Goal: Information Seeking & Learning: Learn about a topic

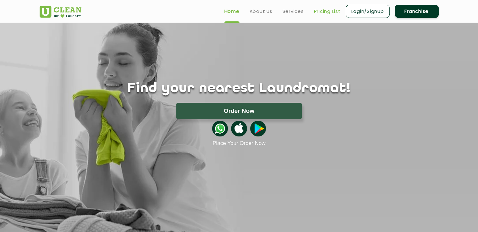
click at [316, 10] on link "Pricing List" at bounding box center [327, 12] width 27 height 8
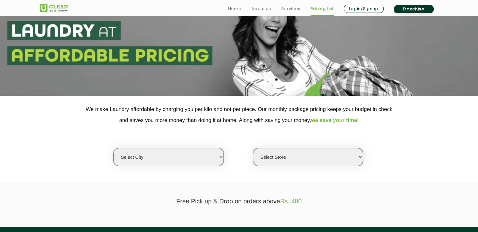
scroll to position [94, 0]
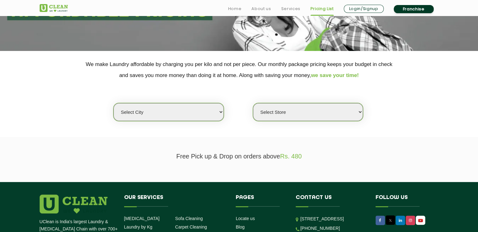
click at [199, 120] on select "Select city [GEOGRAPHIC_DATA] [GEOGRAPHIC_DATA] [GEOGRAPHIC_DATA] [GEOGRAPHIC_D…" at bounding box center [168, 112] width 110 height 18
select select "4"
click at [113, 103] on select "Select city [GEOGRAPHIC_DATA] [GEOGRAPHIC_DATA] [GEOGRAPHIC_DATA] [GEOGRAPHIC_D…" at bounding box center [168, 112] width 110 height 18
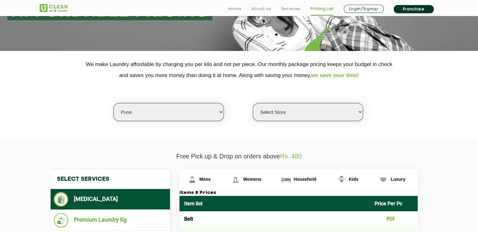
click at [269, 110] on select "Select Store [GEOGRAPHIC_DATA] [GEOGRAPHIC_DATA] [GEOGRAPHIC_DATA] [GEOGRAPHIC_…" at bounding box center [308, 112] width 110 height 18
select select "395"
click at [253, 103] on select "Select Store [GEOGRAPHIC_DATA] [GEOGRAPHIC_DATA] [GEOGRAPHIC_DATA] [GEOGRAPHIC_…" at bounding box center [308, 112] width 110 height 18
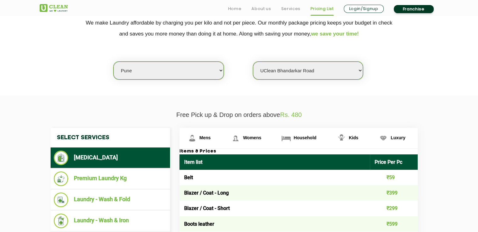
scroll to position [189, 0]
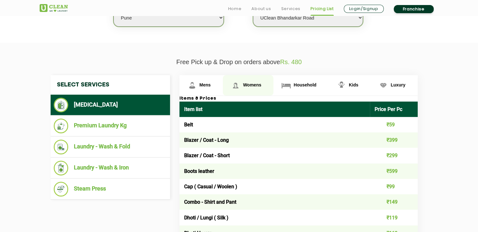
click at [211, 84] on span "Womens" at bounding box center [205, 84] width 11 height 5
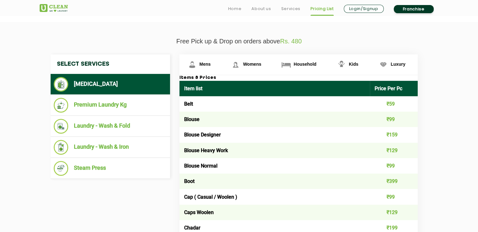
scroll to position [220, 0]
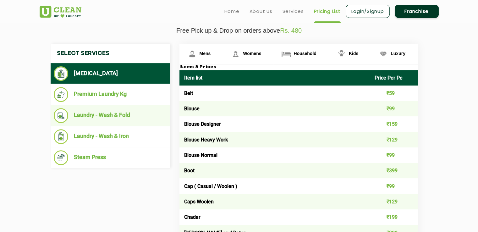
click at [102, 116] on li "Laundry - Wash & Fold" at bounding box center [110, 115] width 113 height 15
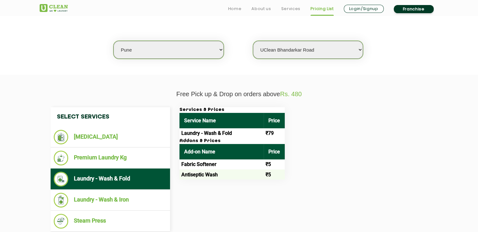
scroll to position [157, 0]
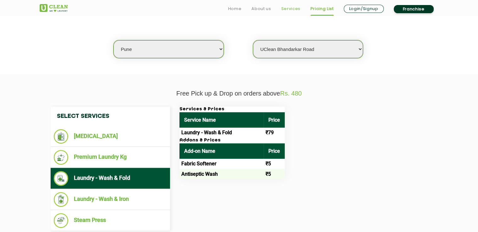
click at [286, 9] on link "Services" at bounding box center [290, 9] width 19 height 8
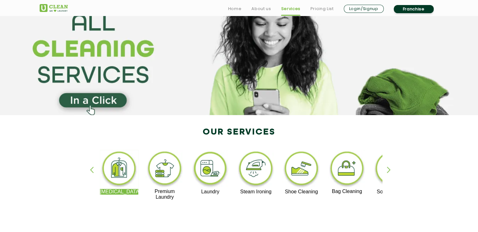
scroll to position [94, 0]
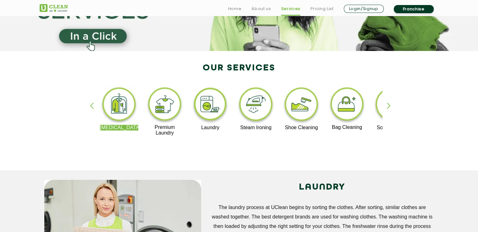
click at [388, 106] on div "button" at bounding box center [391, 110] width 9 height 17
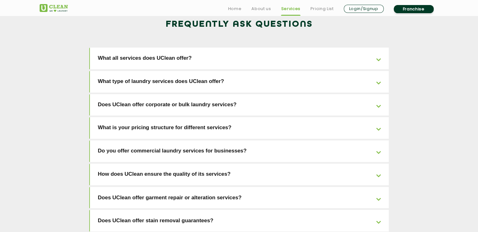
scroll to position [1006, 0]
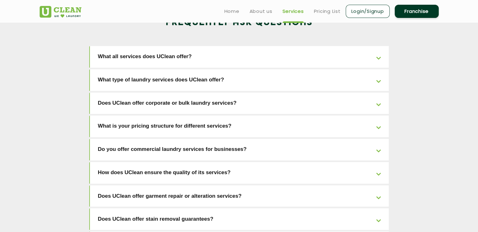
click at [161, 115] on link "What is your pricing structure for different services?" at bounding box center [239, 126] width 299 height 22
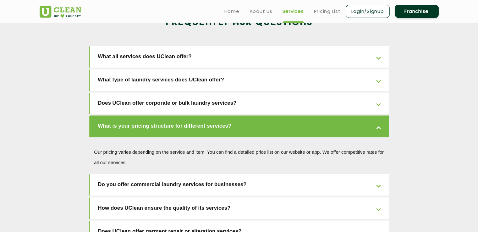
click at [117, 115] on link "What is your pricing structure for different services?" at bounding box center [239, 126] width 299 height 22
click at [377, 115] on link "What is your pricing structure for different services?" at bounding box center [239, 126] width 299 height 22
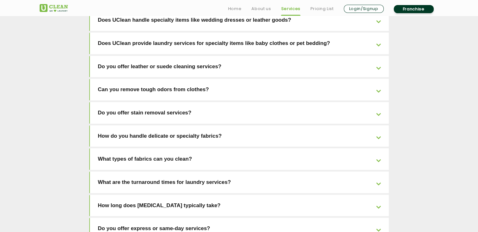
scroll to position [1320, 0]
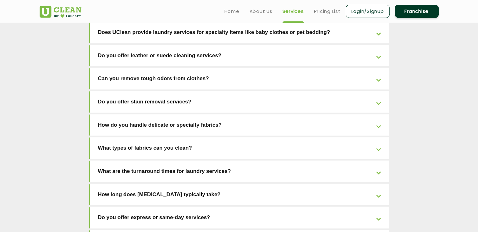
click at [366, 207] on link "Do you offer express or same-day services?" at bounding box center [239, 218] width 299 height 22
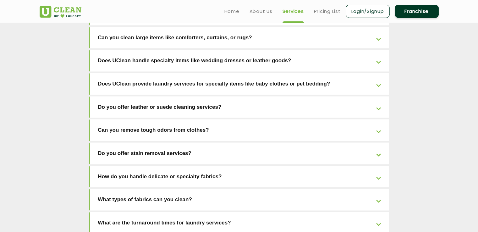
scroll to position [1128, 0]
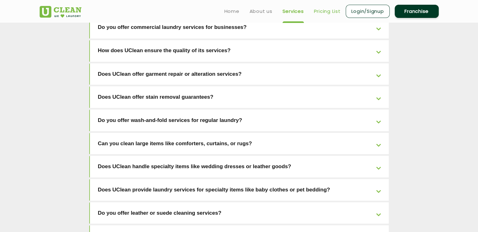
click at [327, 8] on link "Pricing List" at bounding box center [327, 12] width 27 height 8
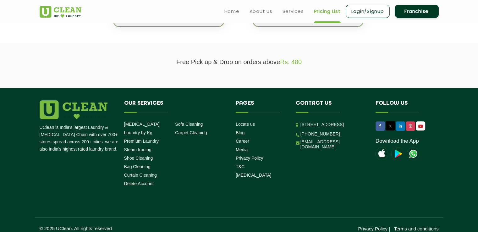
scroll to position [63, 0]
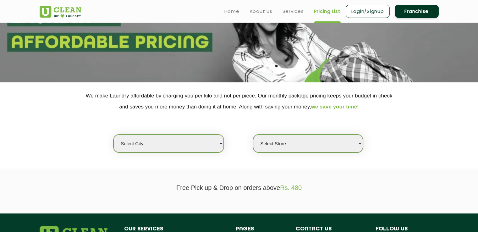
click at [158, 141] on select "Select city [GEOGRAPHIC_DATA] [GEOGRAPHIC_DATA] [GEOGRAPHIC_DATA] [GEOGRAPHIC_D…" at bounding box center [168, 144] width 110 height 18
select select "4"
click at [113, 135] on select "Select city [GEOGRAPHIC_DATA] [GEOGRAPHIC_DATA] [GEOGRAPHIC_DATA] [GEOGRAPHIC_D…" at bounding box center [168, 144] width 110 height 18
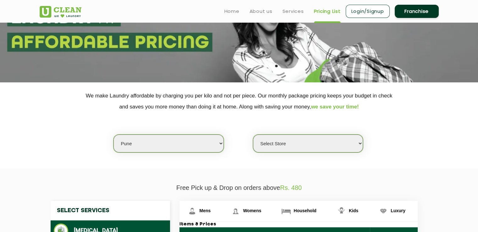
click at [312, 147] on select "Select Store [GEOGRAPHIC_DATA] [GEOGRAPHIC_DATA] [GEOGRAPHIC_DATA] [GEOGRAPHIC_…" at bounding box center [308, 144] width 110 height 18
select select "395"
click at [253, 135] on select "Select Store [GEOGRAPHIC_DATA] [GEOGRAPHIC_DATA] [GEOGRAPHIC_DATA] [GEOGRAPHIC_…" at bounding box center [308, 144] width 110 height 18
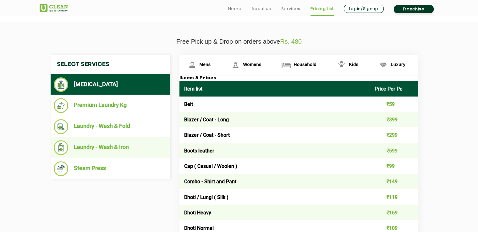
scroll to position [220, 0]
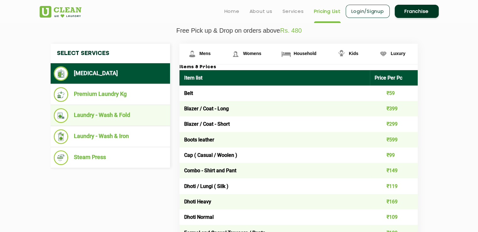
click at [129, 113] on li "Laundry - Wash & Fold" at bounding box center [110, 115] width 113 height 15
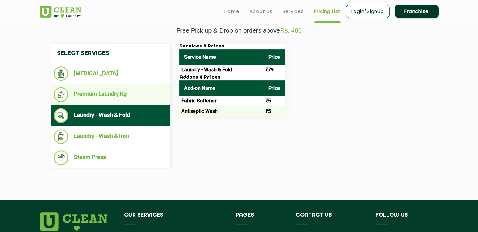
click at [124, 92] on li "Premium Laundry Kg" at bounding box center [110, 94] width 113 height 15
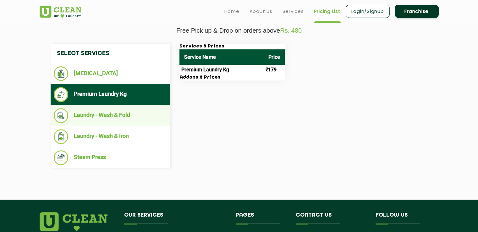
click at [123, 117] on li "Laundry - Wash & Fold" at bounding box center [110, 115] width 113 height 15
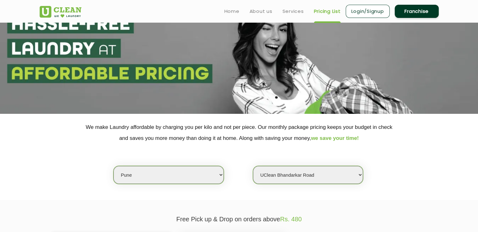
scroll to position [0, 0]
